Goal: Information Seeking & Learning: Learn about a topic

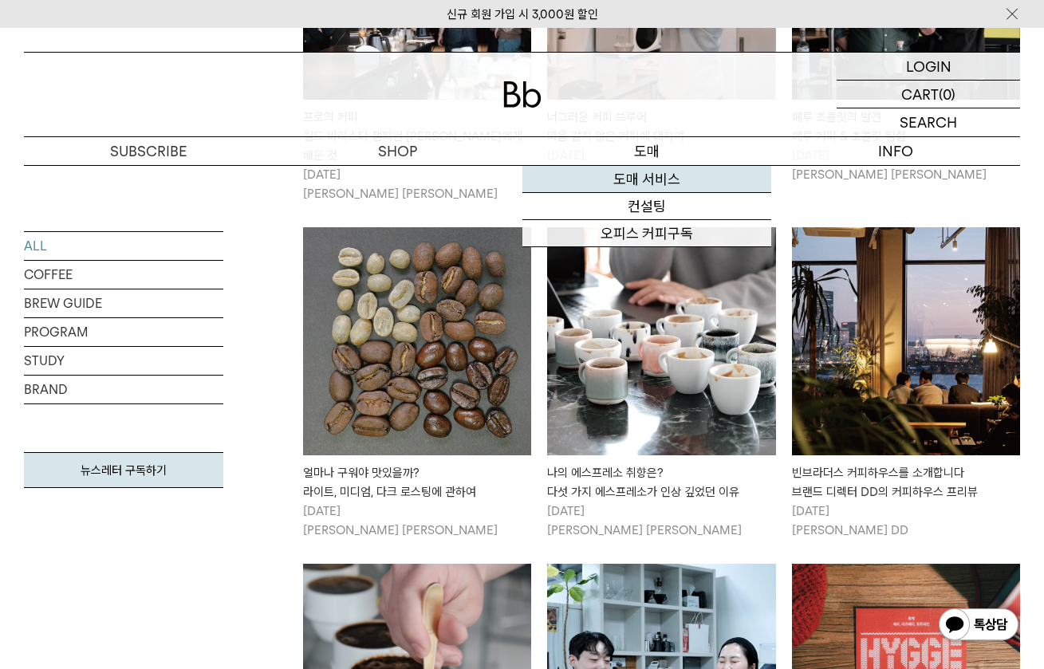
click at [663, 179] on link "도매 서비스" at bounding box center [646, 179] width 249 height 27
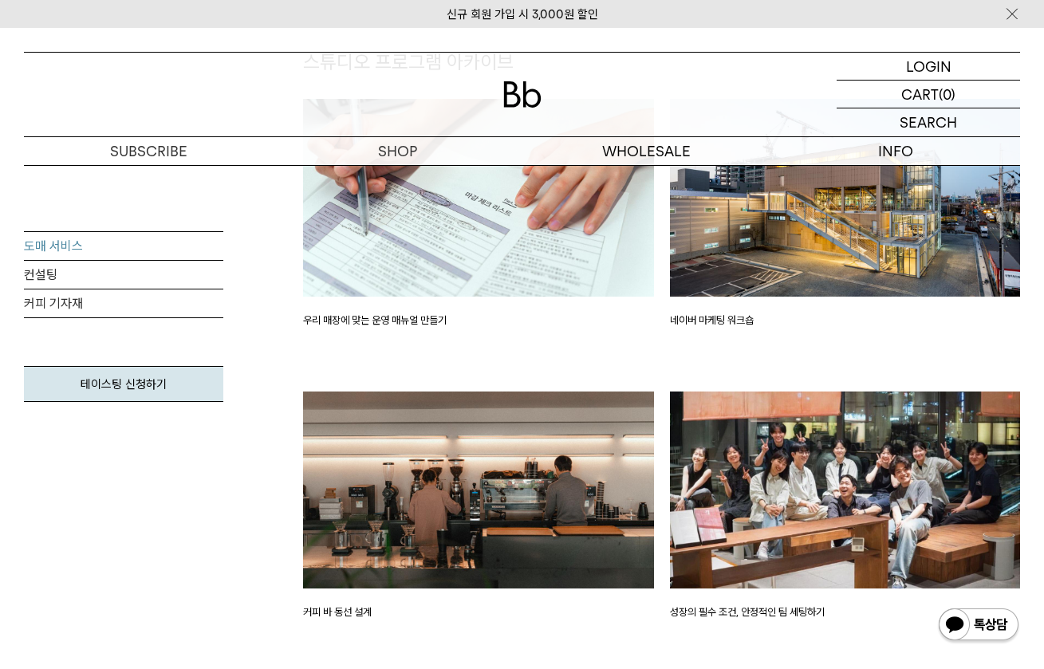
scroll to position [1537, 0]
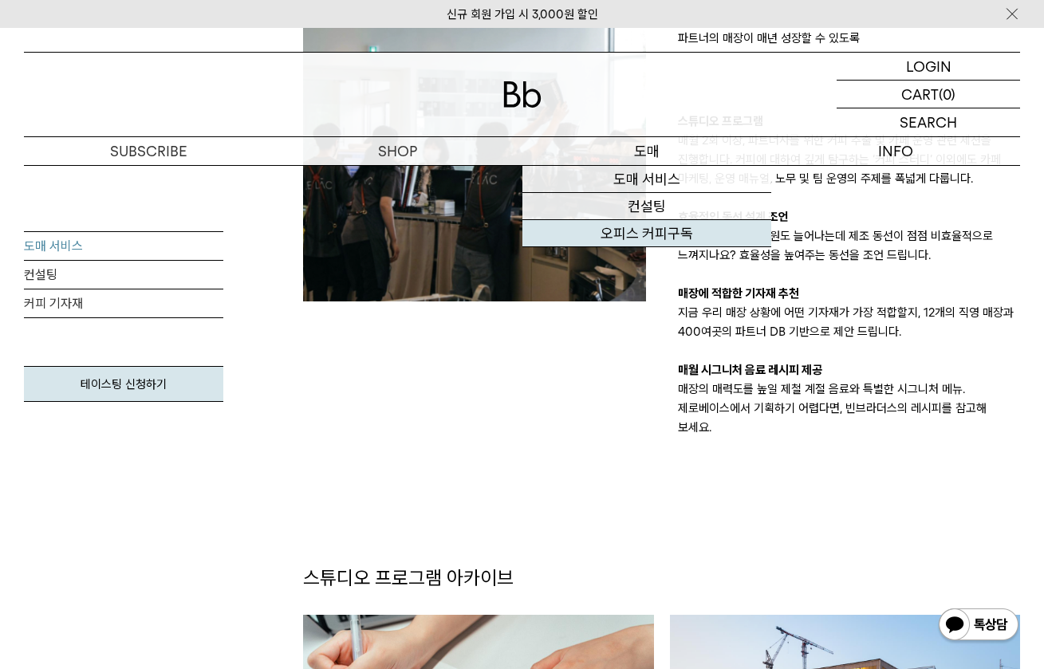
click at [646, 234] on link "오피스 커피구독" at bounding box center [646, 233] width 249 height 27
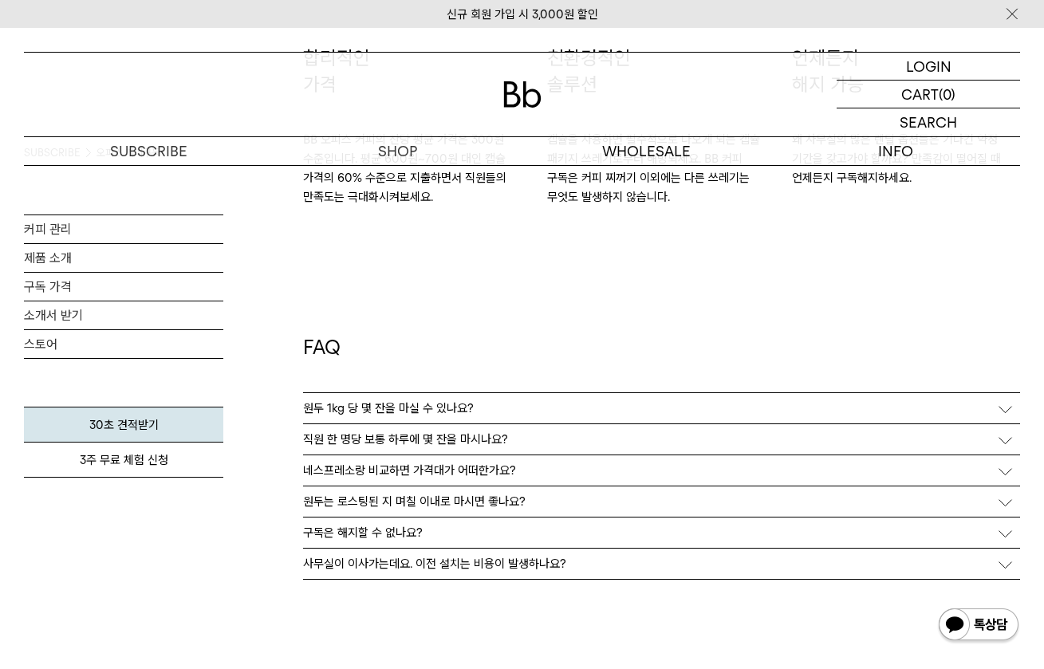
scroll to position [2745, 0]
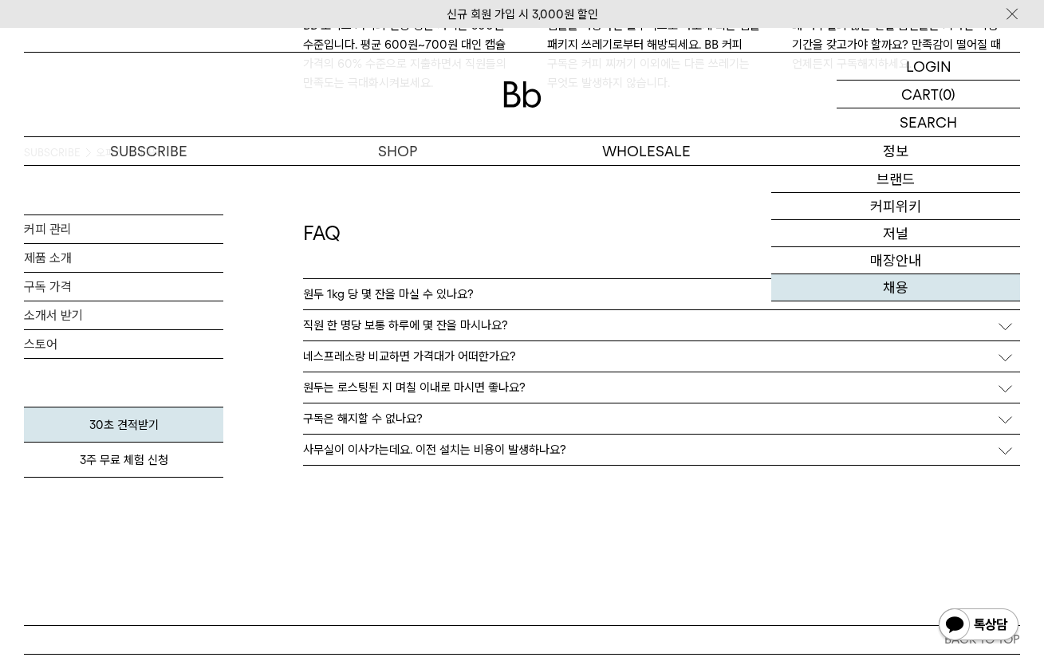
click at [911, 286] on link "채용" at bounding box center [895, 287] width 249 height 27
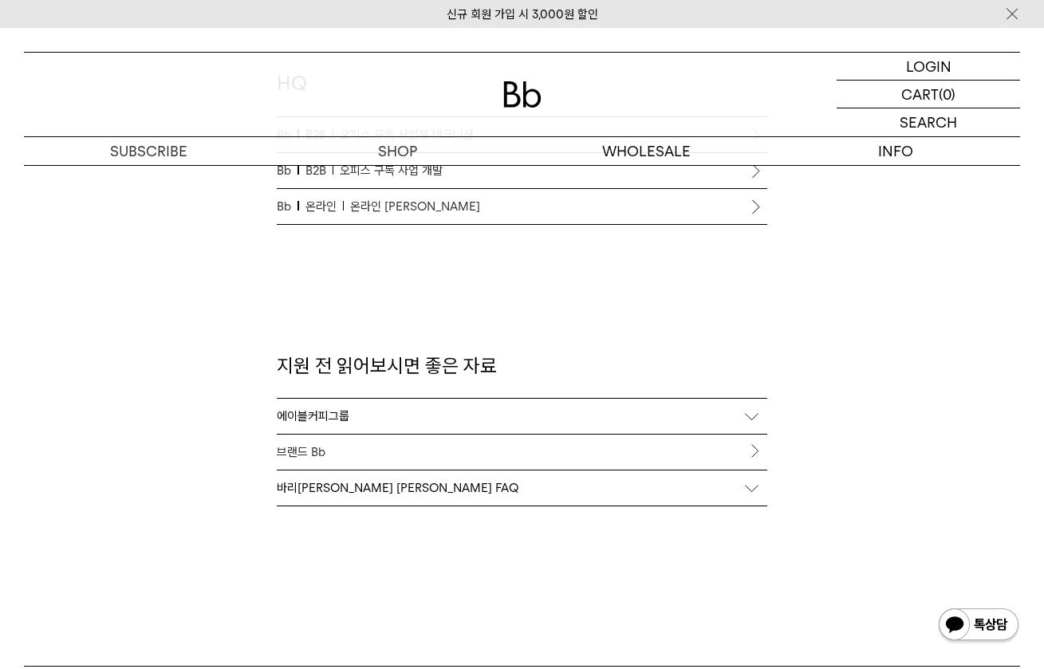
scroll to position [1376, 0]
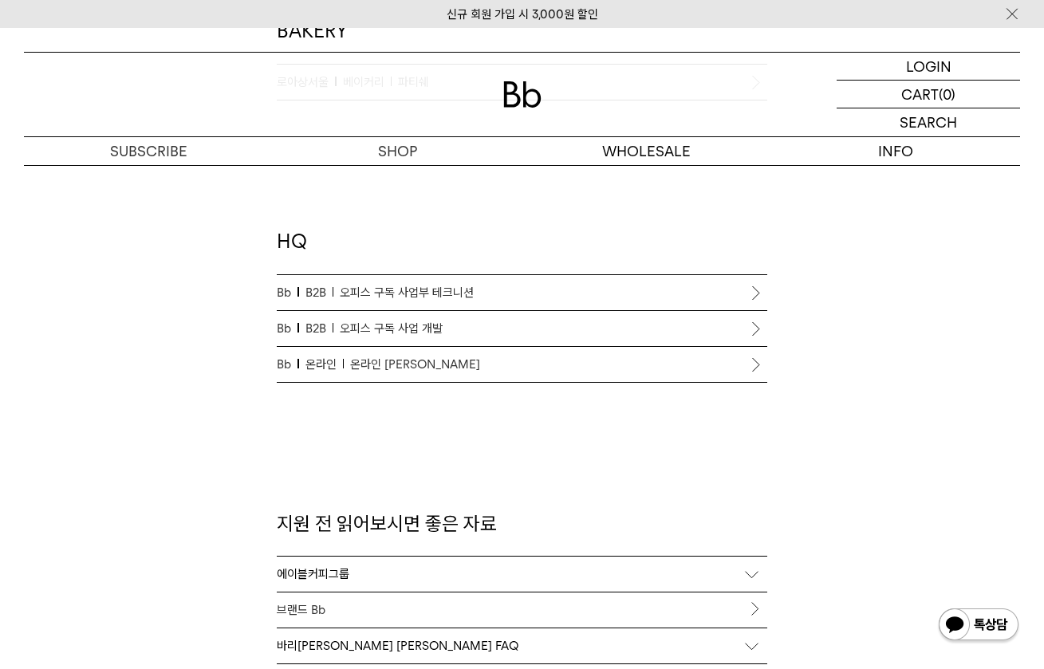
click at [473, 289] on span "오피스 구독 사업부 테크니션" at bounding box center [407, 292] width 134 height 19
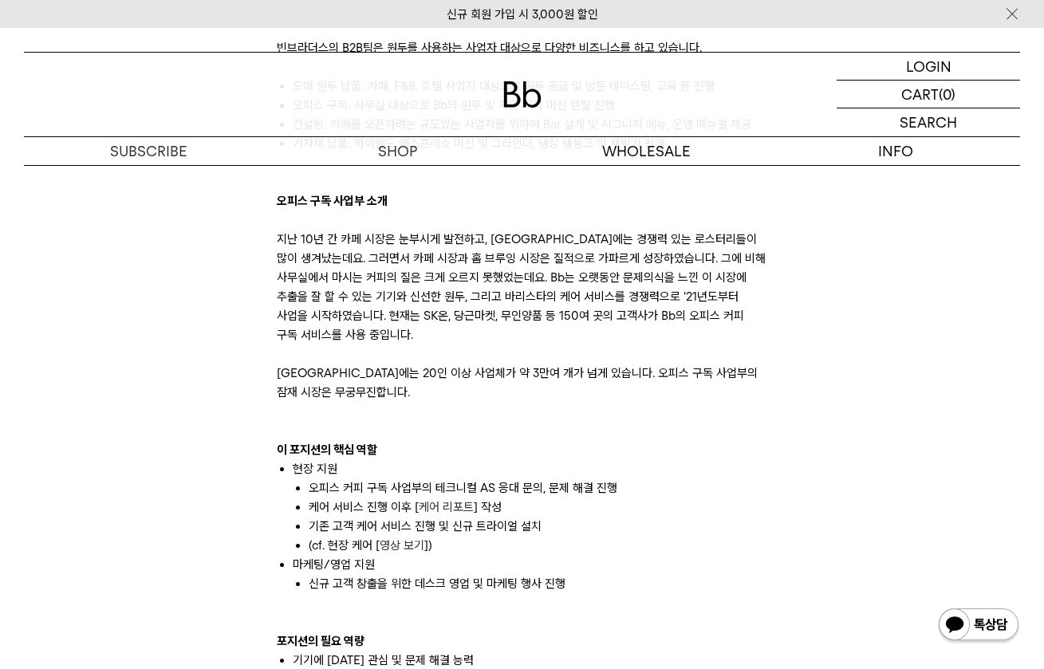
scroll to position [857, 0]
click at [475, 291] on p "지난 10년 간 카페 시장은 눈부시게 발전하고, [GEOGRAPHIC_DATA]에는 경쟁력 있는 로스터리들이 많이 생겨났는데요. 그러면서 카페…" at bounding box center [522, 316] width 491 height 172
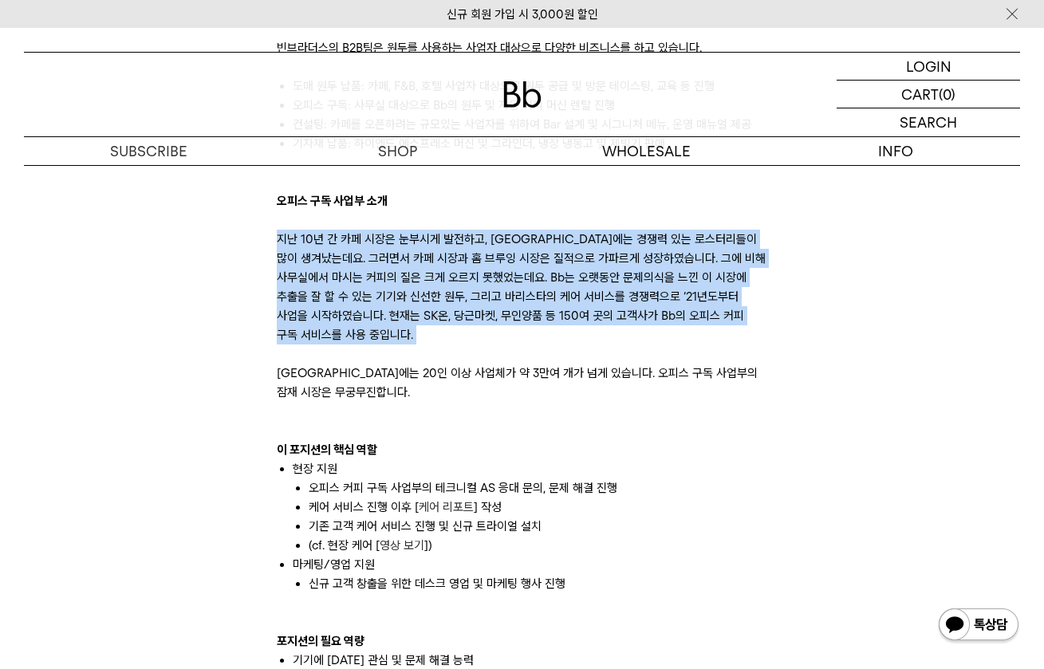
click at [475, 291] on p "지난 10년 간 카페 시장은 눈부시게 발전하고, [GEOGRAPHIC_DATA]에는 경쟁력 있는 로스터리들이 많이 생겨났는데요. 그러면서 카페…" at bounding box center [522, 316] width 491 height 172
click at [475, 295] on p "지난 10년 간 카페 시장은 눈부시게 발전하고, [GEOGRAPHIC_DATA]에는 경쟁력 있는 로스터리들이 많이 생겨났는데요. 그러면서 카페…" at bounding box center [522, 316] width 491 height 172
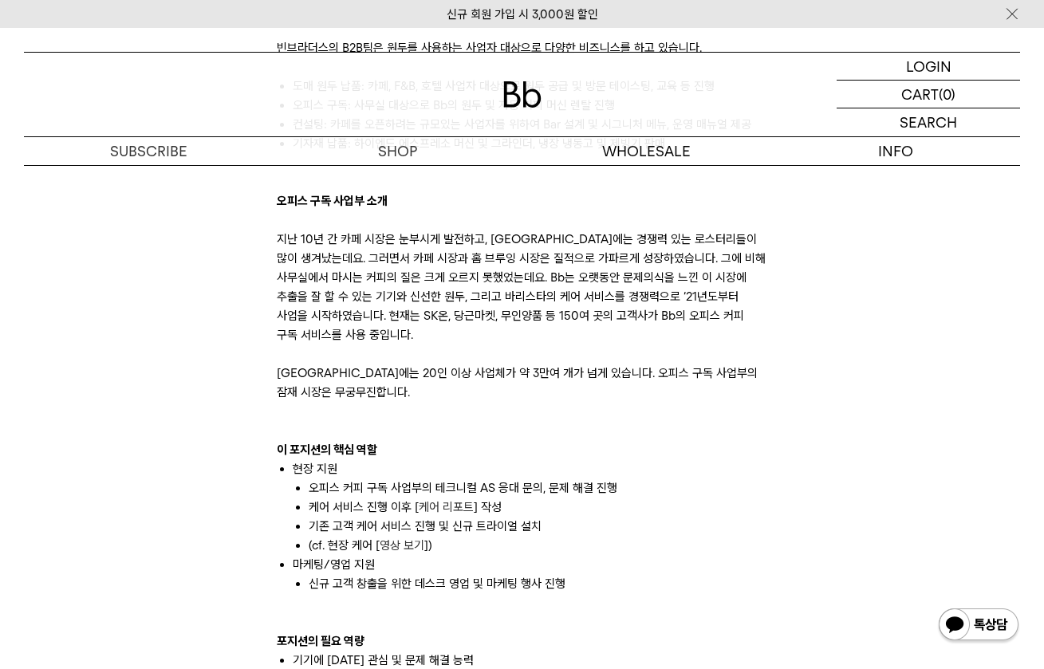
click at [477, 279] on p "지난 10년 간 카페 시장은 눈부시게 발전하고, [GEOGRAPHIC_DATA]에는 경쟁력 있는 로스터리들이 많이 생겨났는데요. 그러면서 카페…" at bounding box center [522, 316] width 491 height 172
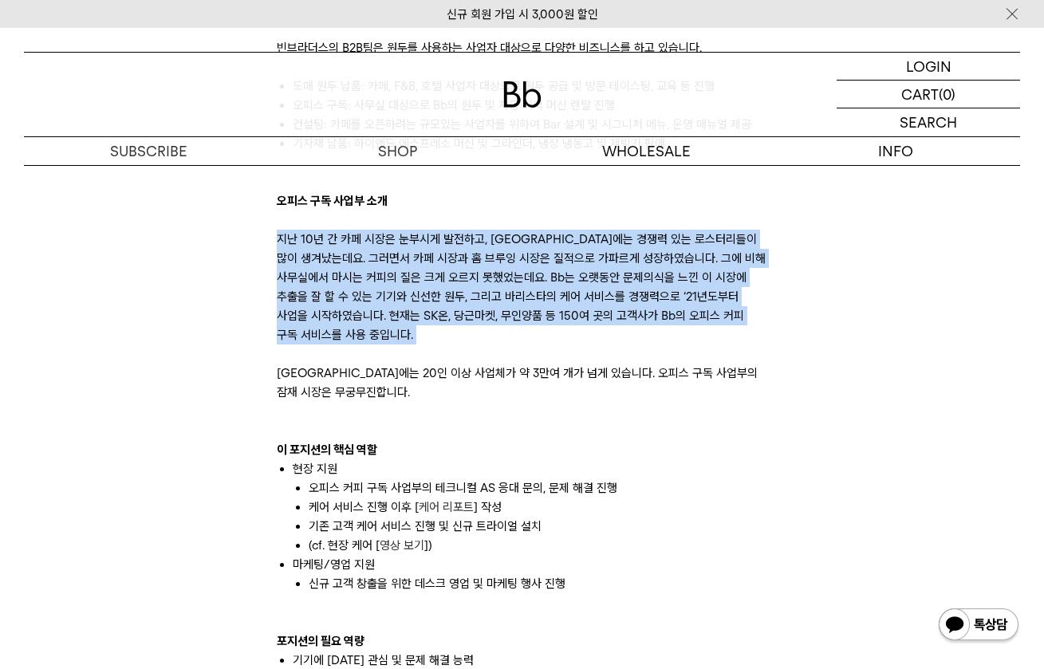
click at [477, 279] on p "지난 10년 간 카페 시장은 눈부시게 발전하고, [GEOGRAPHIC_DATA]에는 경쟁력 있는 로스터리들이 많이 생겨났는데요. 그러면서 카페…" at bounding box center [522, 316] width 491 height 172
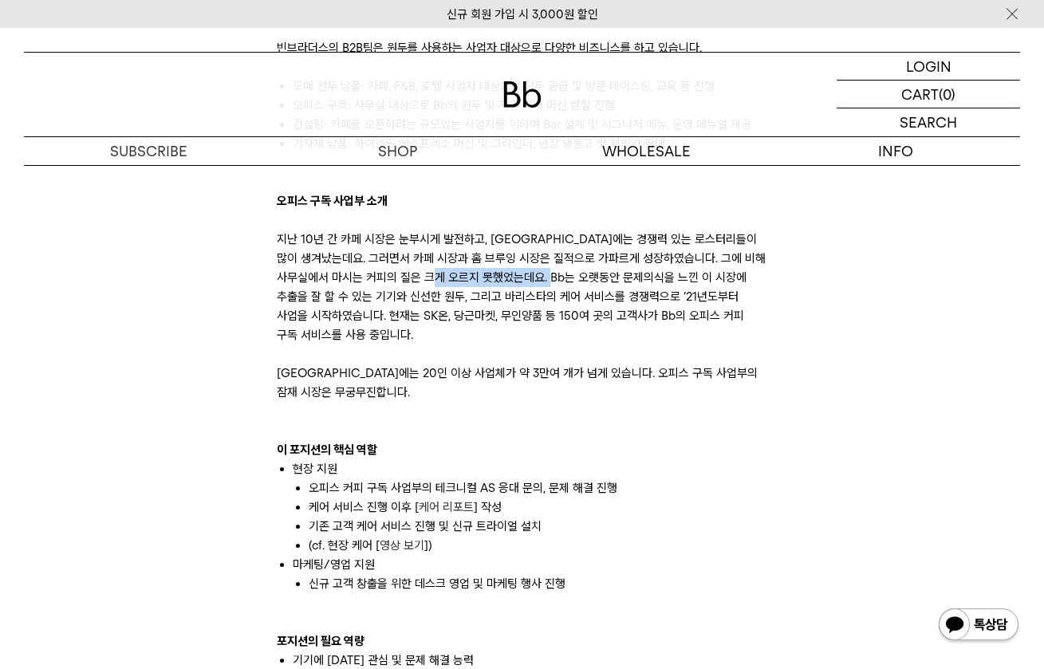
drag, startPoint x: 463, startPoint y: 279, endPoint x: 586, endPoint y: 282, distance: 123.7
click at [586, 282] on p "지난 10년 간 카페 시장은 눈부시게 발전하고, [GEOGRAPHIC_DATA]에는 경쟁력 있는 로스터리들이 많이 생겨났는데요. 그러면서 카페…" at bounding box center [522, 316] width 491 height 172
click at [526, 296] on p "지난 10년 간 카페 시장은 눈부시게 발전하고, [GEOGRAPHIC_DATA]에는 경쟁력 있는 로스터리들이 많이 생겨났는데요. 그러면서 카페…" at bounding box center [522, 316] width 491 height 172
click at [529, 298] on p "지난 10년 간 카페 시장은 눈부시게 발전하고, [GEOGRAPHIC_DATA]에는 경쟁력 있는 로스터리들이 많이 생겨났는데요. 그러면서 카페…" at bounding box center [522, 316] width 491 height 172
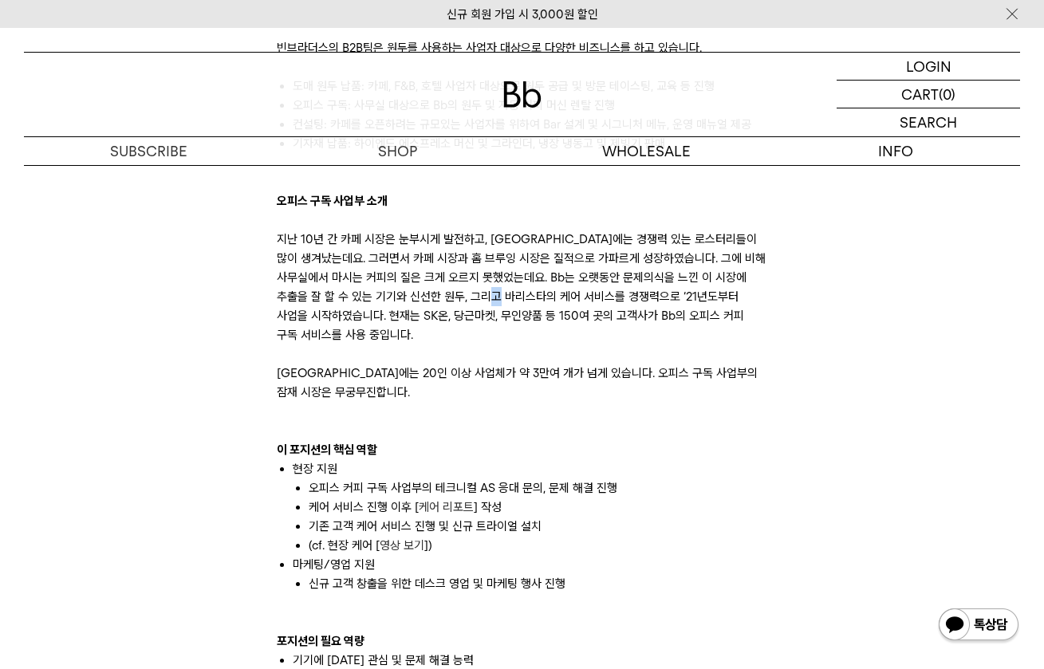
click at [529, 298] on p "지난 10년 간 카페 시장은 눈부시게 발전하고, [GEOGRAPHIC_DATA]에는 경쟁력 있는 로스터리들이 많이 생겨났는데요. 그러면서 카페…" at bounding box center [522, 316] width 491 height 172
drag, startPoint x: 391, startPoint y: 315, endPoint x: 428, endPoint y: 318, distance: 37.6
click at [428, 318] on p "지난 10년 간 카페 시장은 눈부시게 발전하고, [GEOGRAPHIC_DATA]에는 경쟁력 있는 로스터리들이 많이 생겨났는데요. 그러면서 카페…" at bounding box center [522, 316] width 491 height 172
click at [432, 316] on p "지난 10년 간 카페 시장은 눈부시게 발전하고, [GEOGRAPHIC_DATA]에는 경쟁력 있는 로스터리들이 많이 생겨났는데요. 그러면서 카페…" at bounding box center [522, 316] width 491 height 172
drag, startPoint x: 452, startPoint y: 314, endPoint x: 603, endPoint y: 319, distance: 150.8
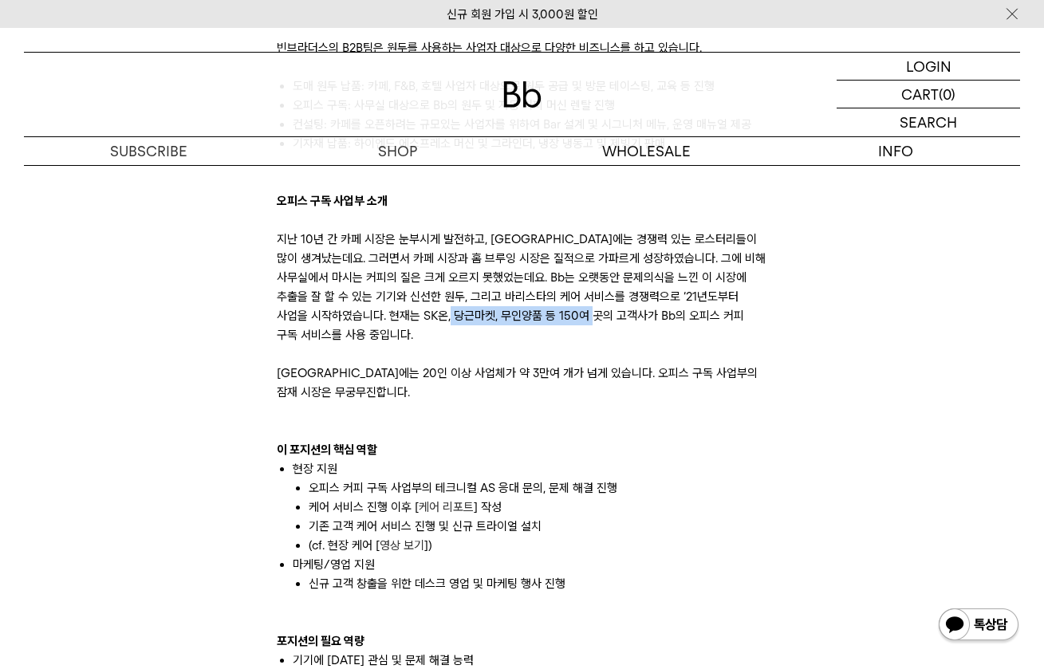
click at [603, 319] on p "지난 10년 간 카페 시장은 눈부시게 발전하고, [GEOGRAPHIC_DATA]에는 경쟁력 있는 로스터리들이 많이 생겨났는데요. 그러면서 카페…" at bounding box center [522, 316] width 491 height 172
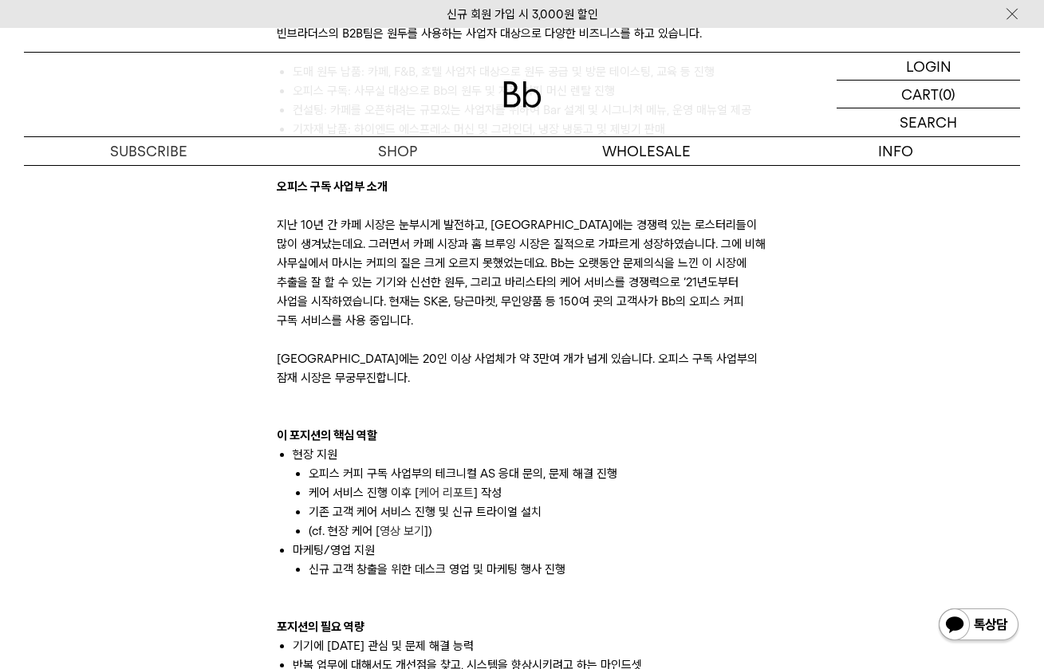
scroll to position [904, 0]
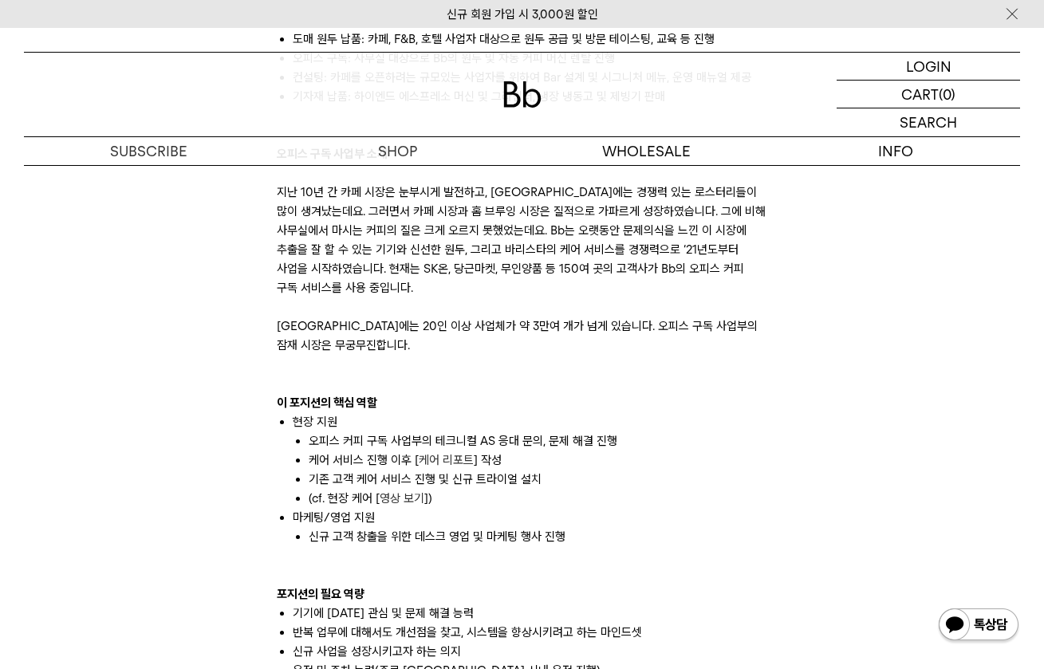
click at [475, 329] on p "지난 10년 간 카페 시장은 눈부시게 발전하고, [GEOGRAPHIC_DATA]에는 경쟁력 있는 로스터리들이 많이 생겨났는데요. 그러면서 카페…" at bounding box center [522, 269] width 491 height 172
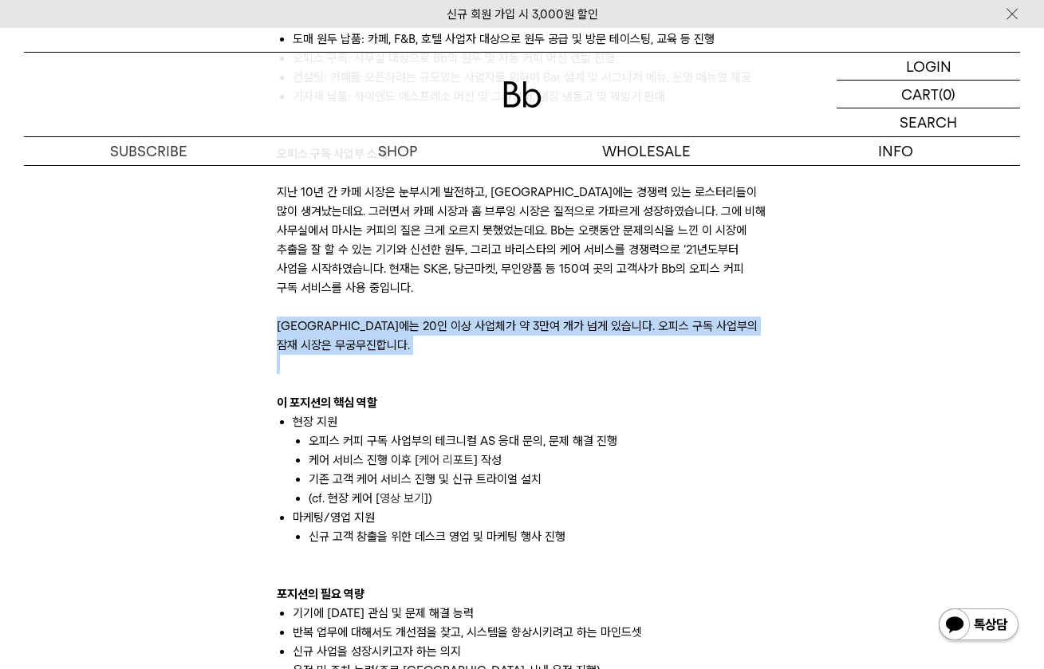
click at [475, 329] on p "지난 10년 간 카페 시장은 눈부시게 발전하고, [GEOGRAPHIC_DATA]에는 경쟁력 있는 로스터리들이 많이 생겨났는데요. 그러면서 카페…" at bounding box center [522, 269] width 491 height 172
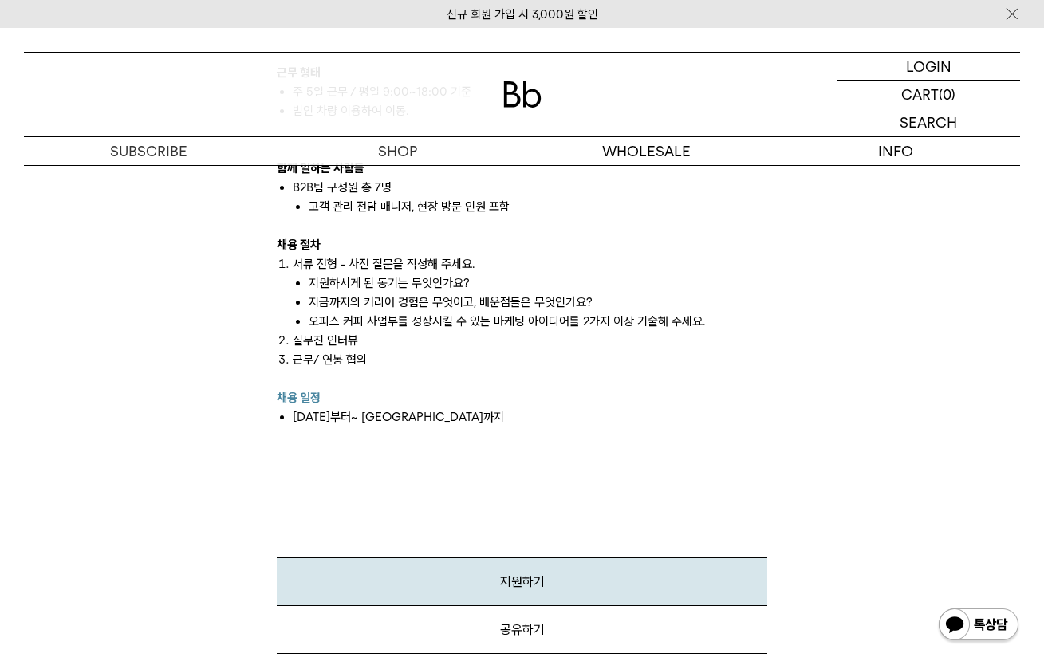
scroll to position [1527, 0]
